Goal: Navigation & Orientation: Find specific page/section

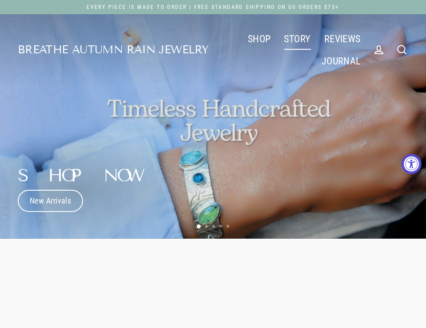
click at [298, 40] on link "STORY" at bounding box center [297, 39] width 40 height 22
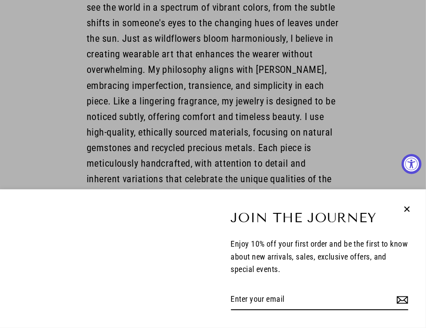
scroll to position [577, 0]
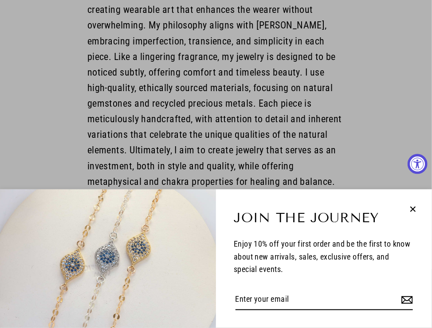
click at [415, 207] on icon "button" at bounding box center [413, 209] width 12 height 12
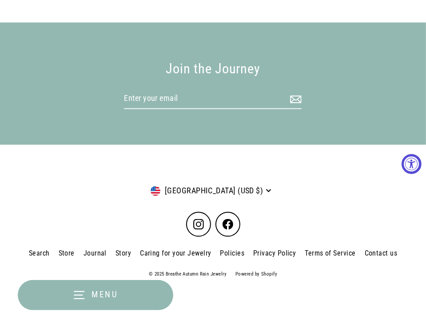
scroll to position [572, 0]
